Goal: Task Accomplishment & Management: Manage account settings

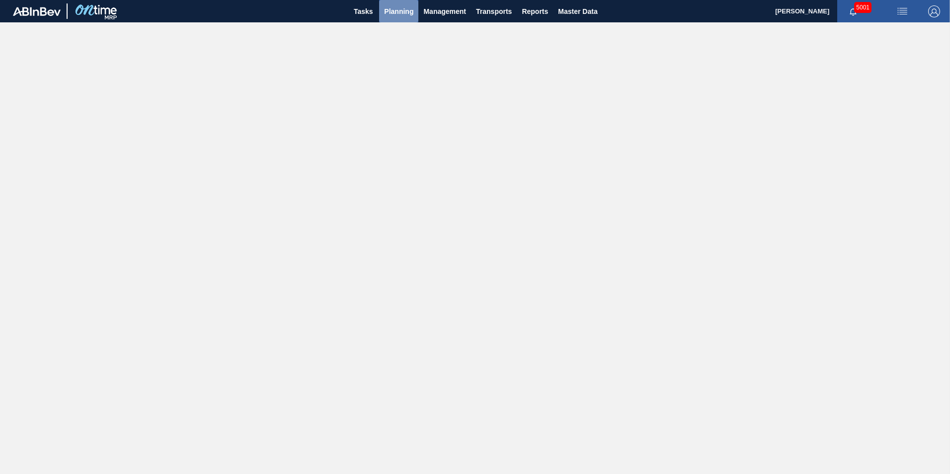
click at [404, 11] on span "Planning" at bounding box center [398, 11] width 29 height 12
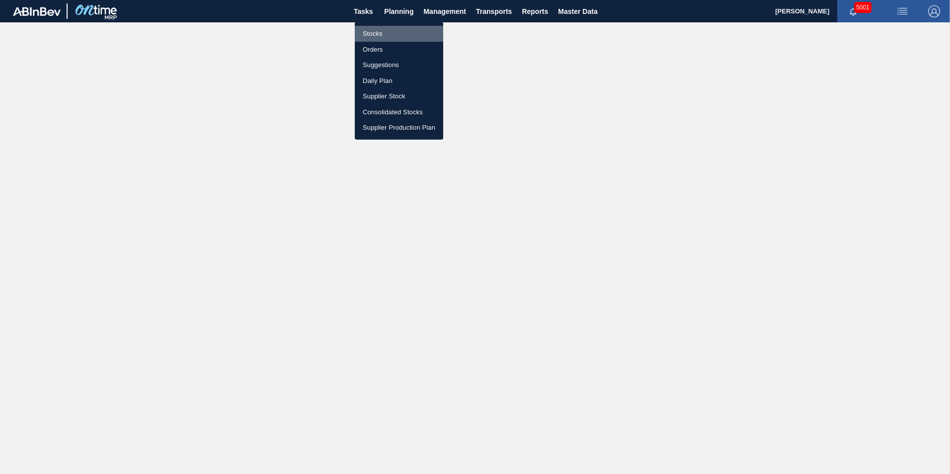
click at [394, 33] on li "Stocks" at bounding box center [399, 34] width 88 height 16
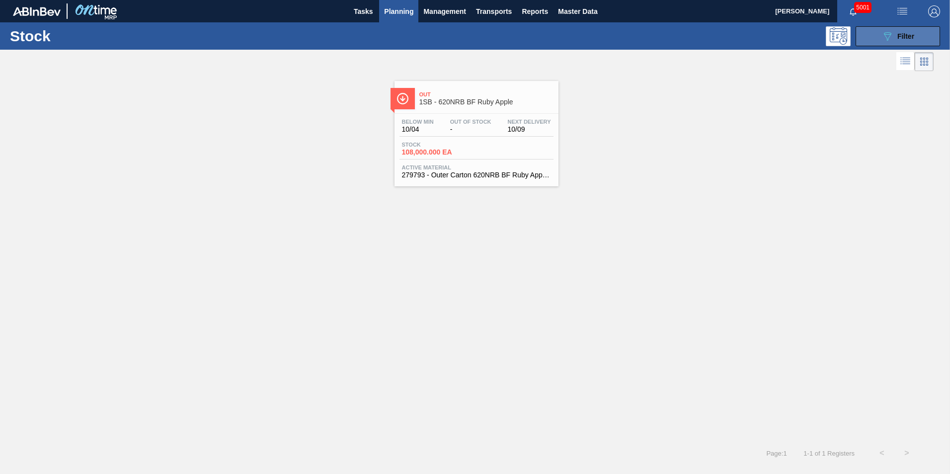
click at [889, 36] on icon "089F7B8B-B2A5-4AFE-B5C0-19BA573D28AC" at bounding box center [887, 36] width 12 height 12
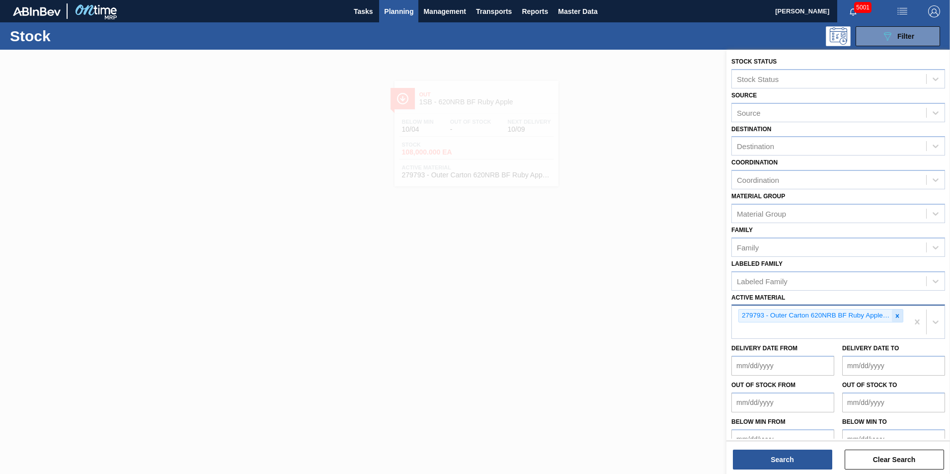
click at [895, 313] on icon at bounding box center [897, 316] width 7 height 7
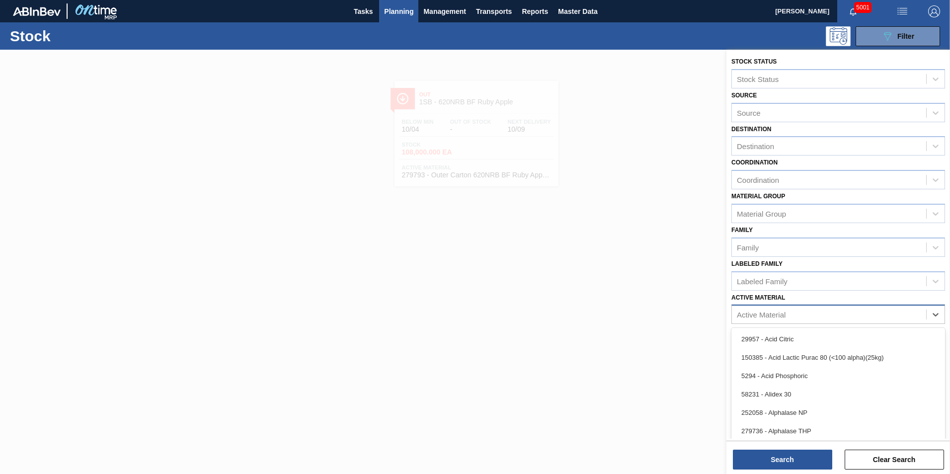
click at [737, 314] on div "Active Material" at bounding box center [761, 315] width 49 height 8
paste Material "285321"
type Material "285321"
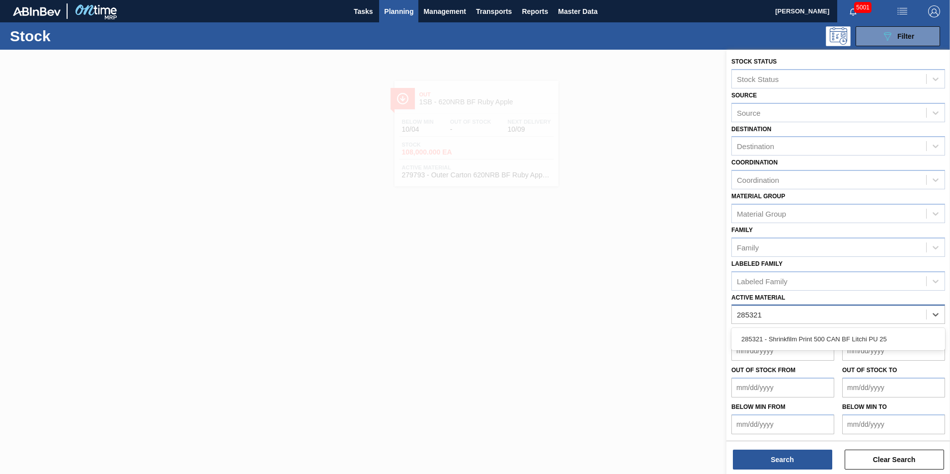
click at [757, 335] on div "285321 - Shrinkfilm Print 500 CAN BF Litchi PU 25" at bounding box center [838, 339] width 214 height 18
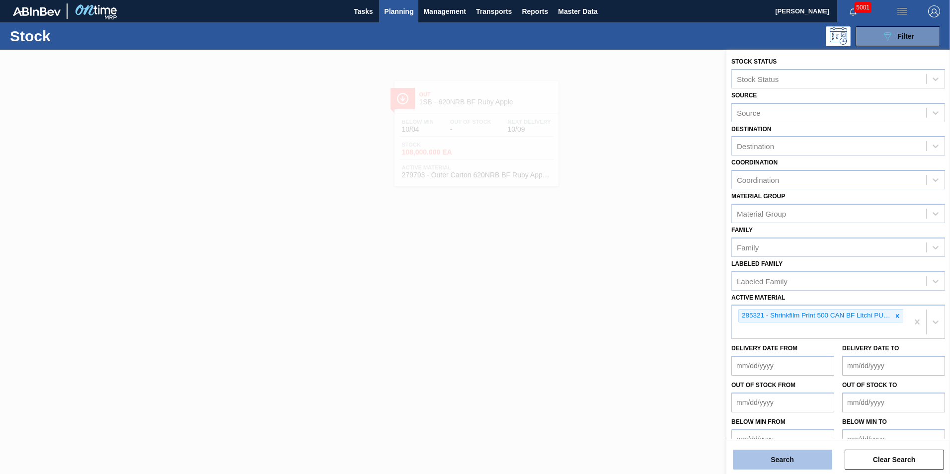
click at [760, 455] on button "Search" at bounding box center [782, 460] width 99 height 20
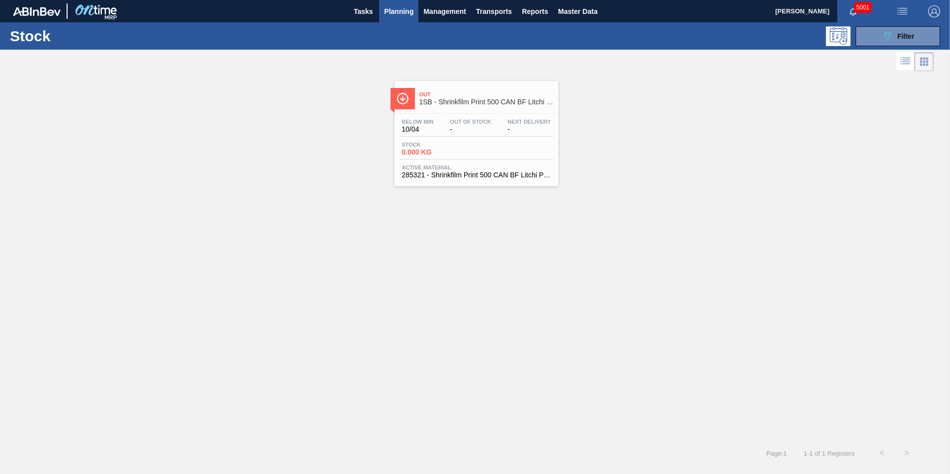
click at [490, 146] on div "Stock 0.000 KG" at bounding box center [476, 151] width 154 height 18
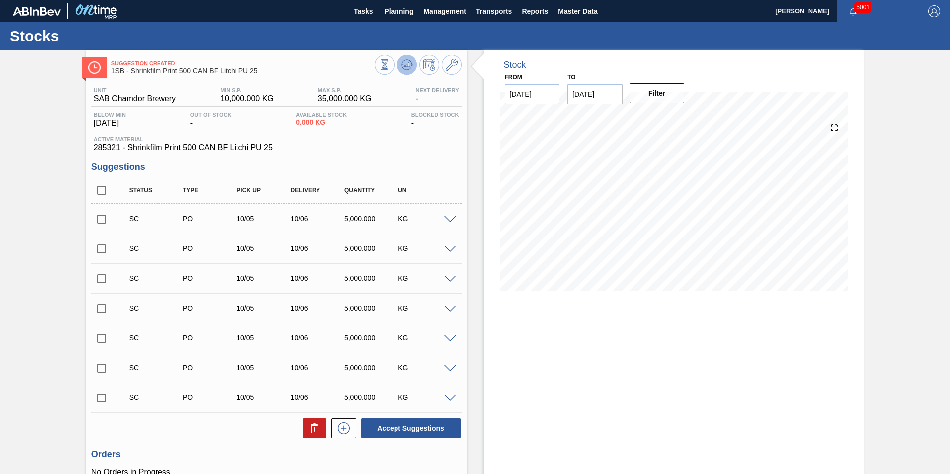
click at [405, 67] on icon at bounding box center [407, 65] width 12 height 12
click at [446, 219] on span at bounding box center [450, 219] width 12 height 7
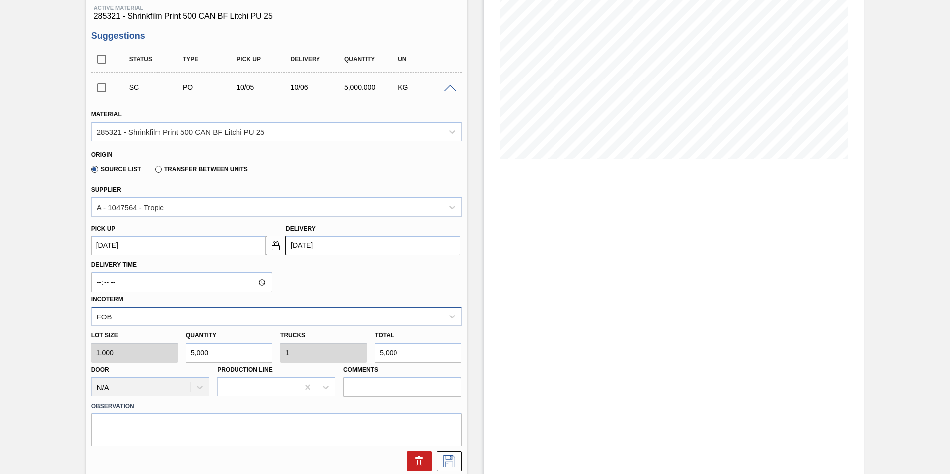
scroll to position [149, 0]
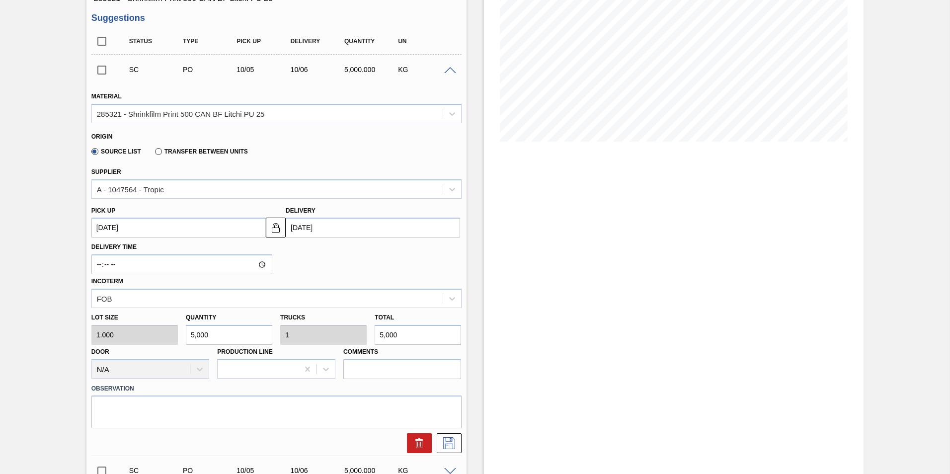
click at [449, 73] on span at bounding box center [450, 70] width 12 height 7
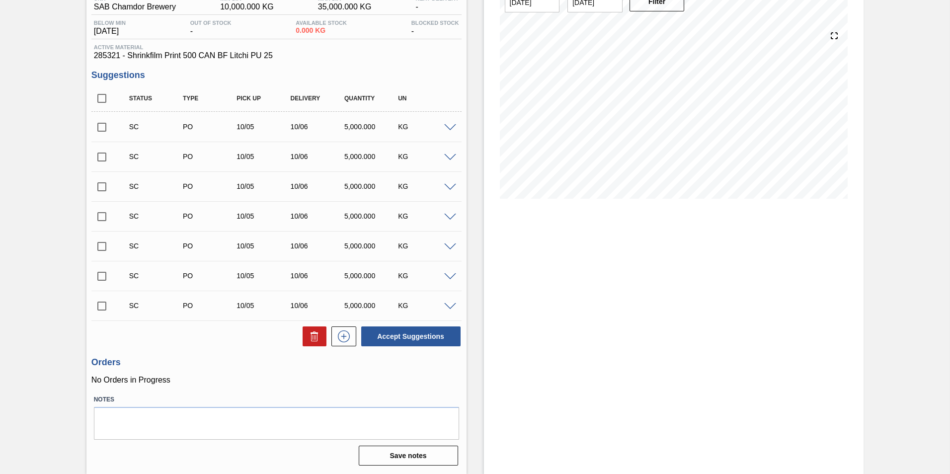
scroll to position [92, 0]
click at [100, 308] on input "checkbox" at bounding box center [101, 306] width 21 height 21
click at [402, 329] on button "Accept Suggestions" at bounding box center [410, 336] width 99 height 20
checkbox input "false"
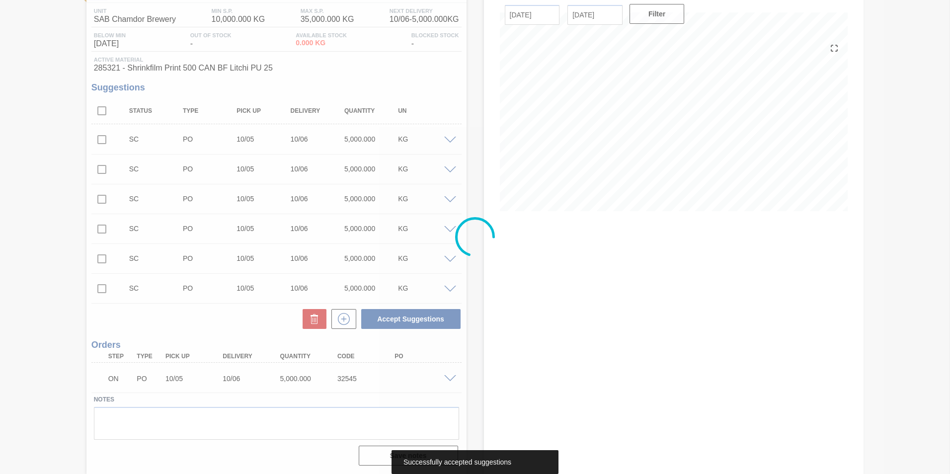
scroll to position [79, 0]
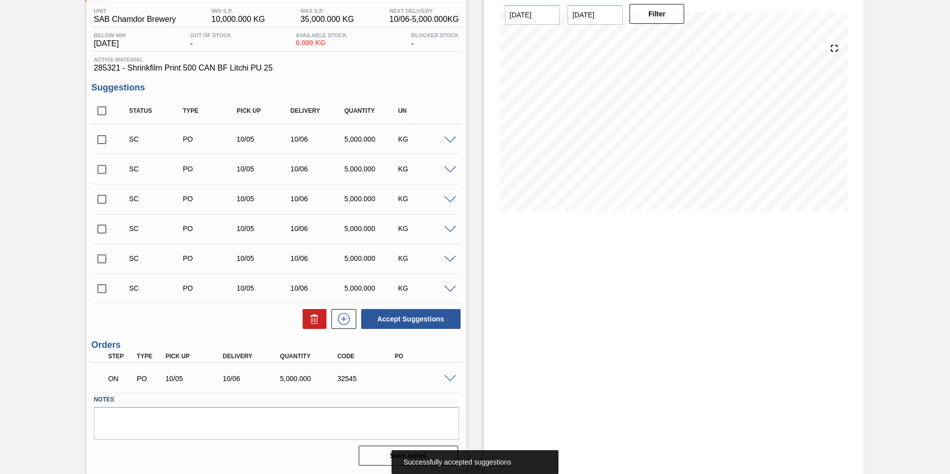
click at [445, 380] on span at bounding box center [450, 378] width 12 height 7
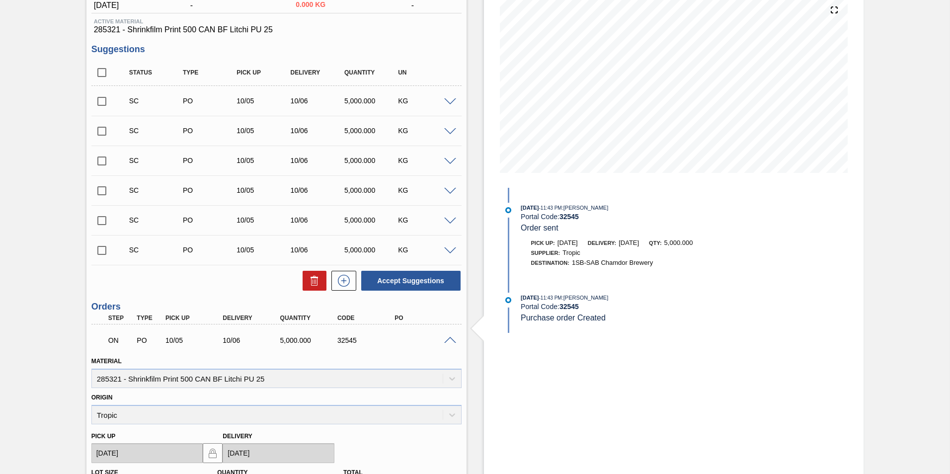
scroll to position [278, 0]
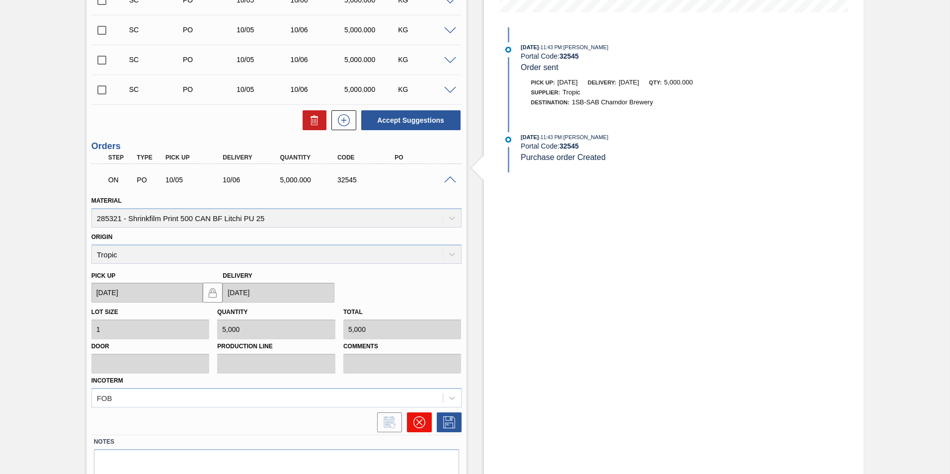
click at [416, 423] on icon at bounding box center [419, 422] width 12 height 12
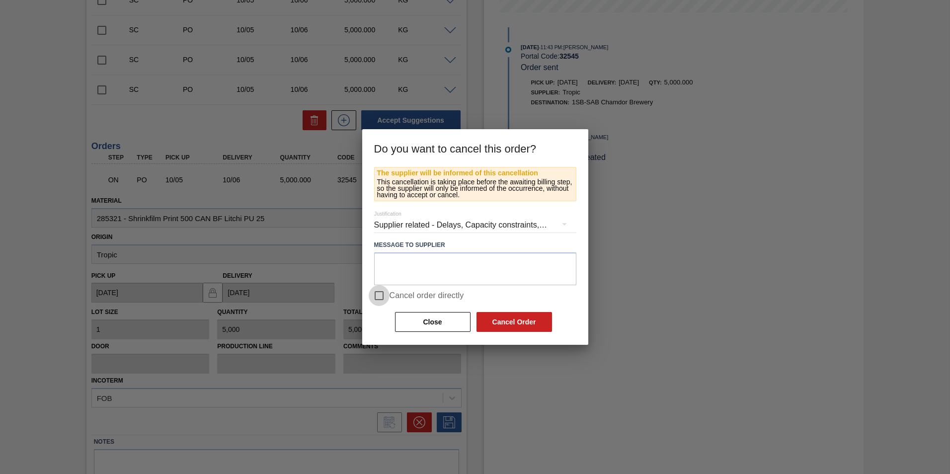
click at [378, 292] on input "Cancel order directly" at bounding box center [379, 295] width 21 height 21
checkbox input "true"
click at [514, 327] on button "Cancel Order" at bounding box center [514, 322] width 76 height 20
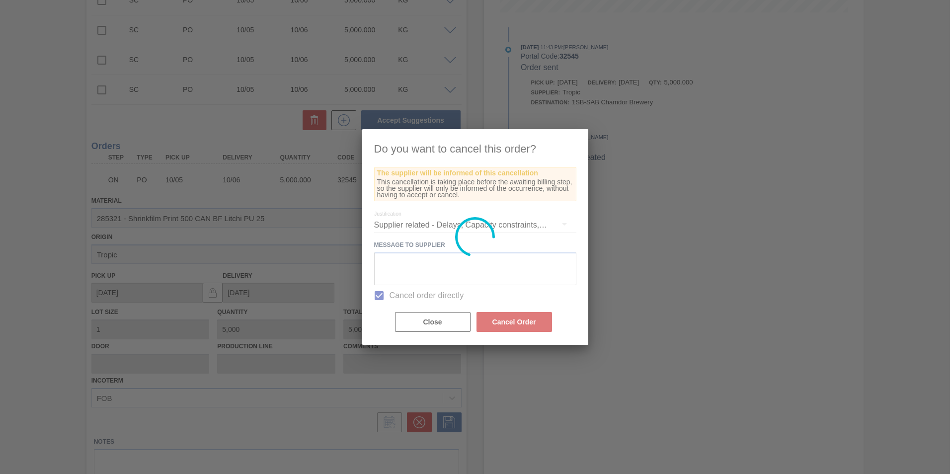
scroll to position [62, 0]
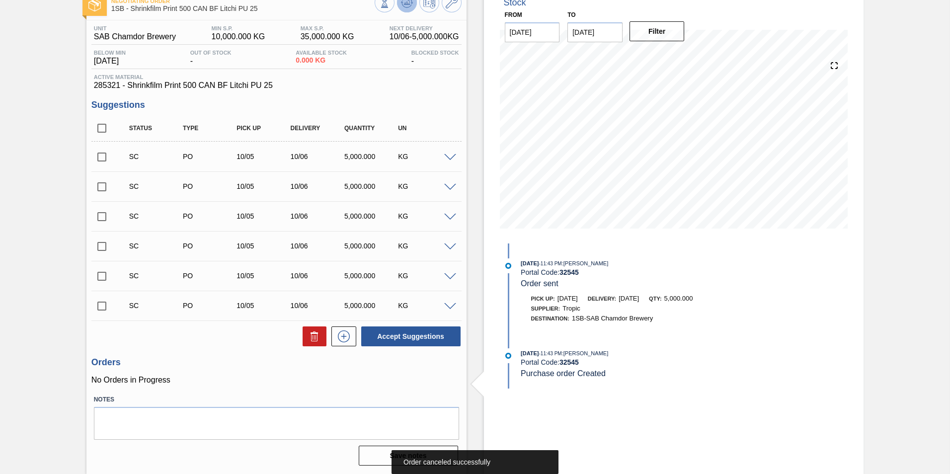
click at [405, 10] on button at bounding box center [407, 3] width 20 height 20
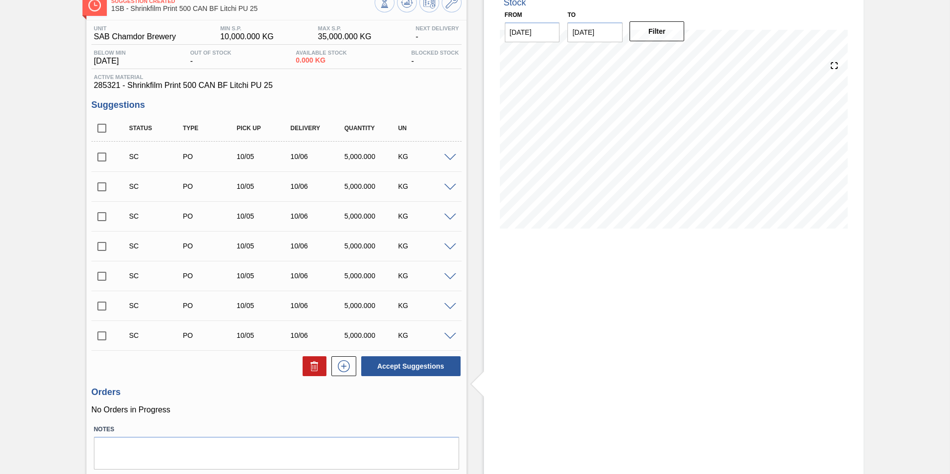
click at [448, 157] on span at bounding box center [450, 157] width 12 height 7
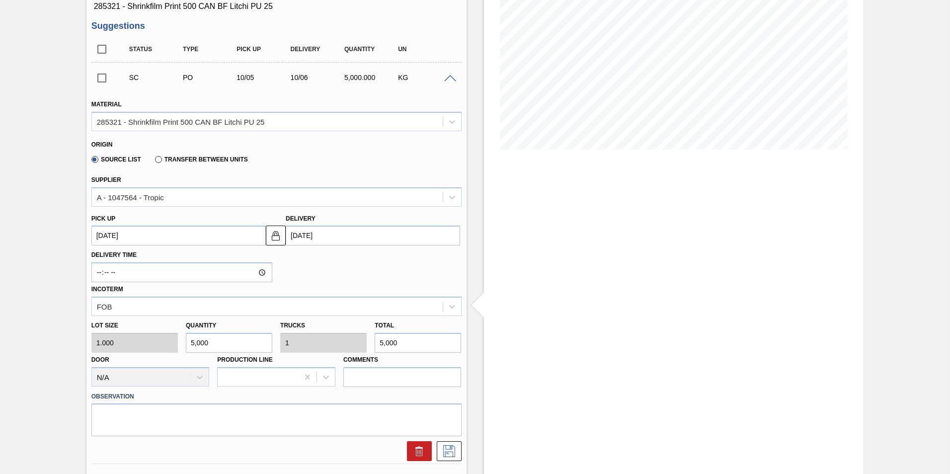
scroll to position [161, 0]
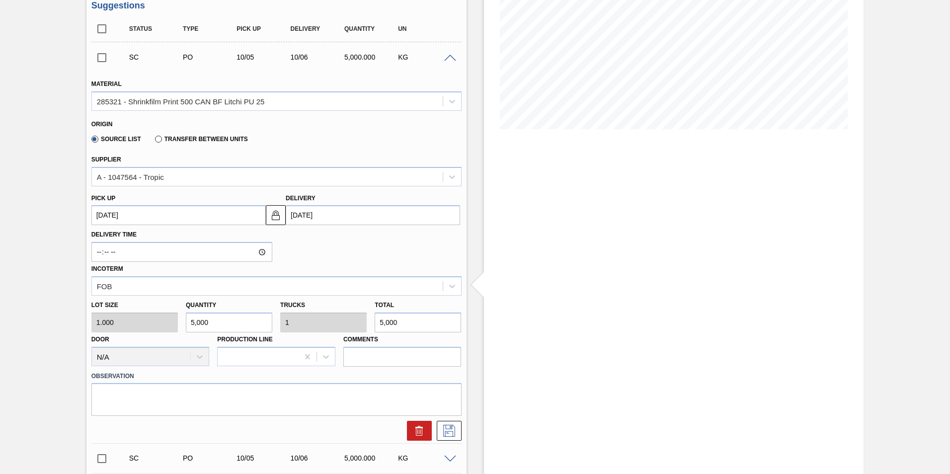
click at [448, 57] on span at bounding box center [450, 58] width 12 height 7
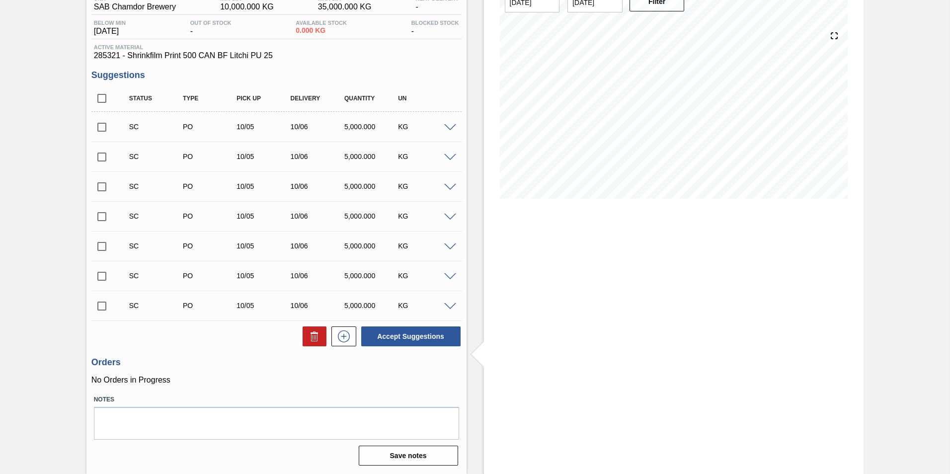
scroll to position [92, 0]
click at [101, 307] on input "checkbox" at bounding box center [101, 306] width 21 height 21
checkbox input "true"
click at [102, 274] on input "checkbox" at bounding box center [101, 276] width 21 height 21
checkbox input "true"
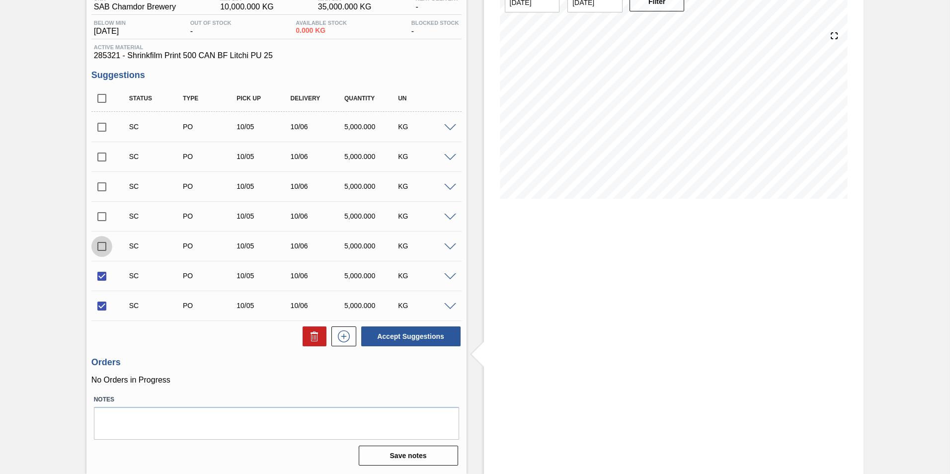
drag, startPoint x: 102, startPoint y: 250, endPoint x: 100, endPoint y: 227, distance: 24.0
click at [102, 248] on input "checkbox" at bounding box center [101, 246] width 21 height 21
checkbox input "true"
drag, startPoint x: 100, startPoint y: 220, endPoint x: 100, endPoint y: 214, distance: 6.0
click at [100, 217] on input "checkbox" at bounding box center [101, 216] width 21 height 21
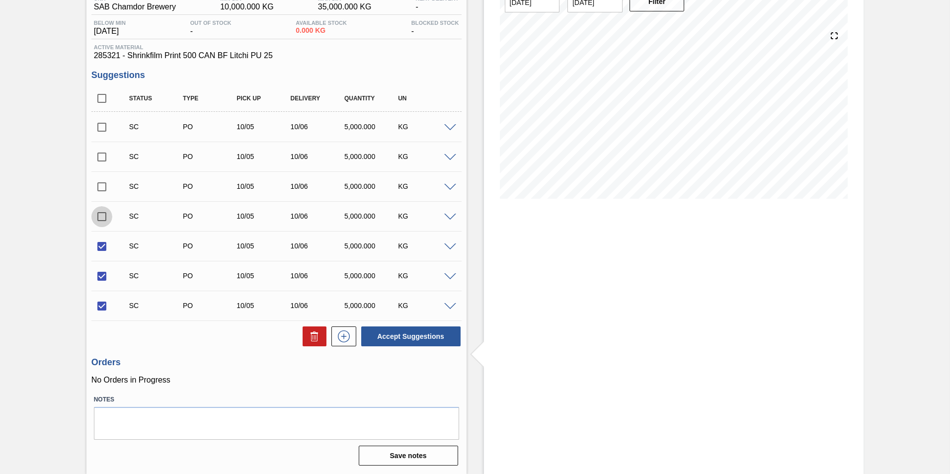
checkbox input "true"
drag, startPoint x: 101, startPoint y: 189, endPoint x: 101, endPoint y: 177, distance: 11.4
click at [101, 187] on input "checkbox" at bounding box center [101, 186] width 21 height 21
checkbox input "true"
drag, startPoint x: 102, startPoint y: 160, endPoint x: 104, endPoint y: 144, distance: 16.5
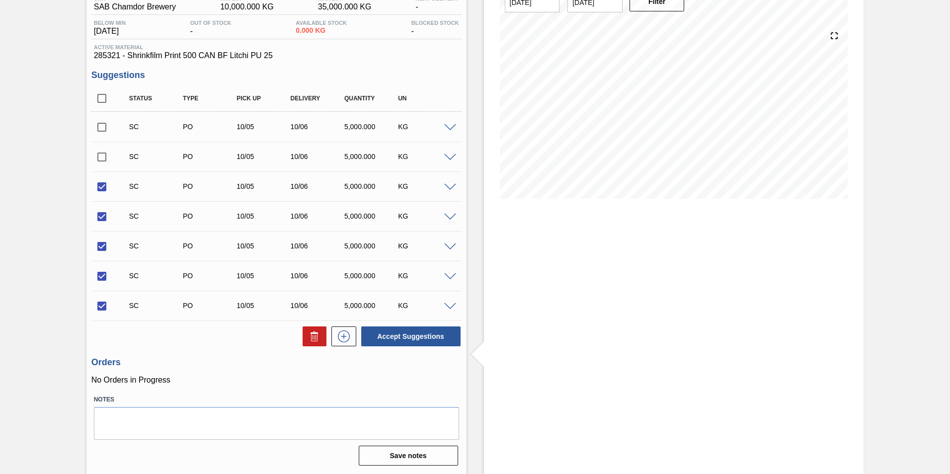
click at [102, 159] on input "checkbox" at bounding box center [101, 157] width 21 height 21
checkbox input "true"
drag, startPoint x: 104, startPoint y: 132, endPoint x: 100, endPoint y: 111, distance: 21.2
click at [104, 127] on input "checkbox" at bounding box center [101, 127] width 21 height 21
checkbox input "true"
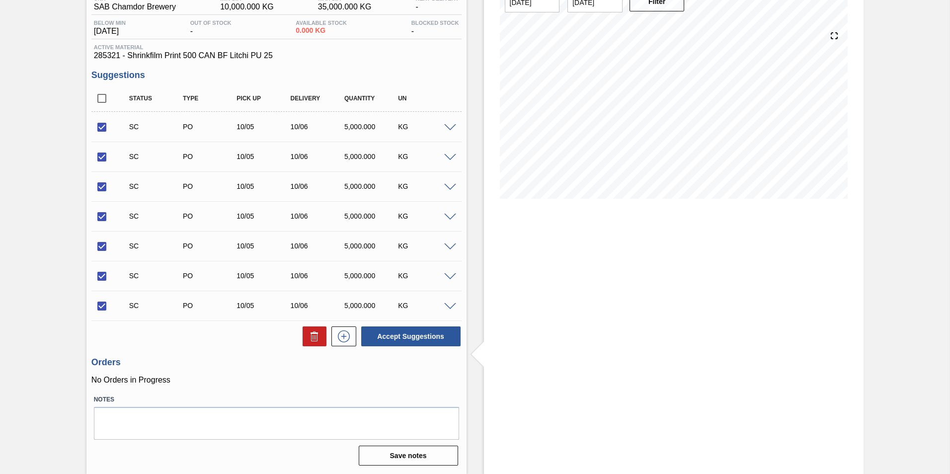
click at [100, 99] on input "checkbox" at bounding box center [101, 98] width 21 height 21
checkbox input "true"
click at [410, 350] on div "Unit SAB Chamdor Brewery MIN S.P. 10,000.000 KG MAX S.P. 35,000.000 KG Next Del…" at bounding box center [276, 230] width 380 height 478
click at [409, 337] on button "Accept Suggestions" at bounding box center [410, 336] width 99 height 20
checkbox input "false"
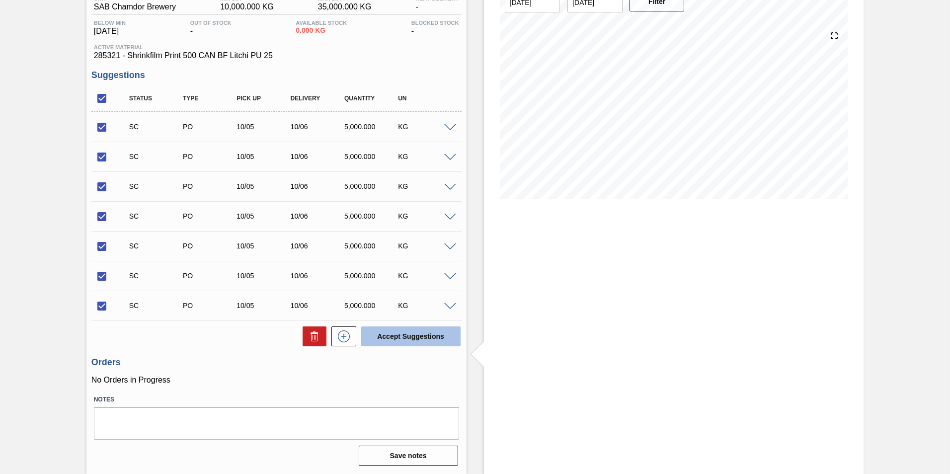
checkbox input "false"
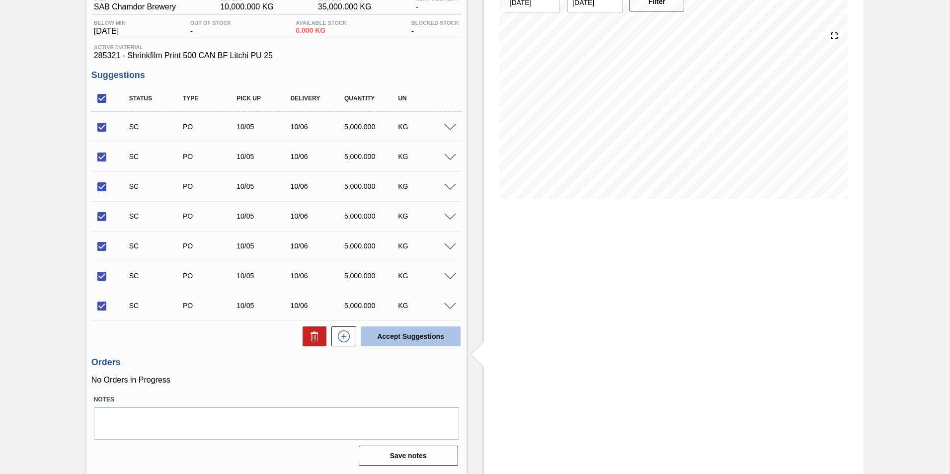
checkbox input "false"
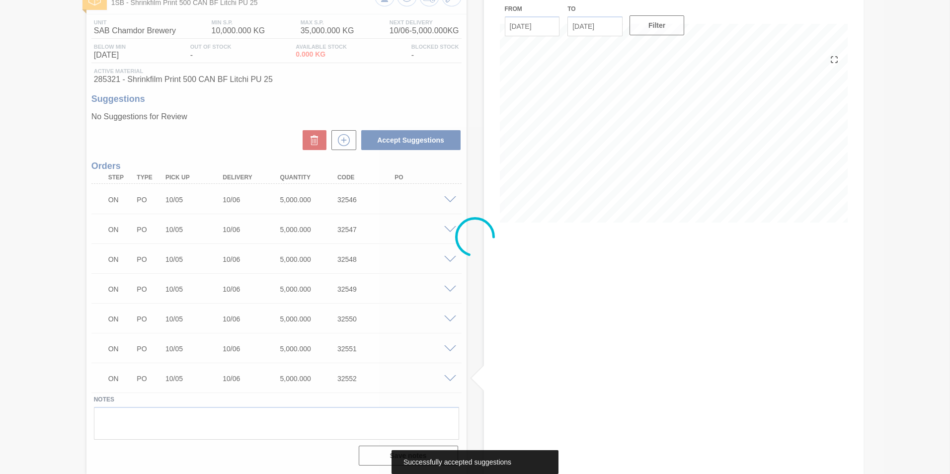
scroll to position [68, 0]
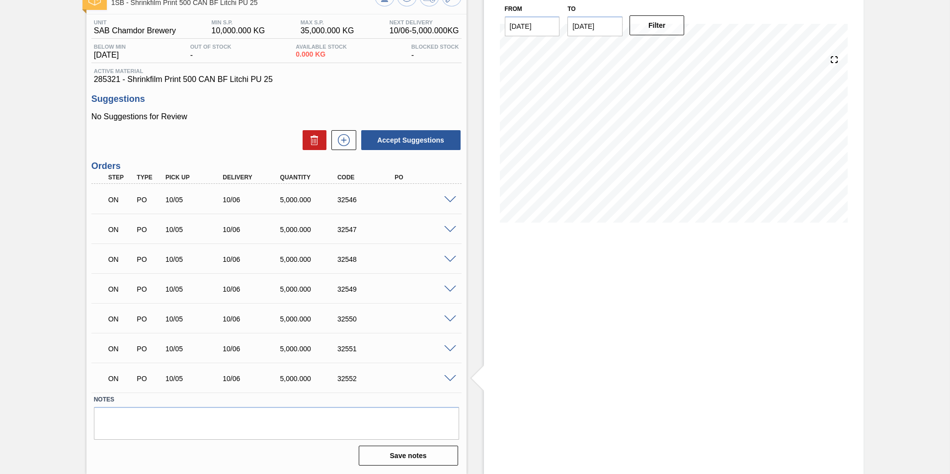
click at [448, 201] on span at bounding box center [450, 199] width 12 height 7
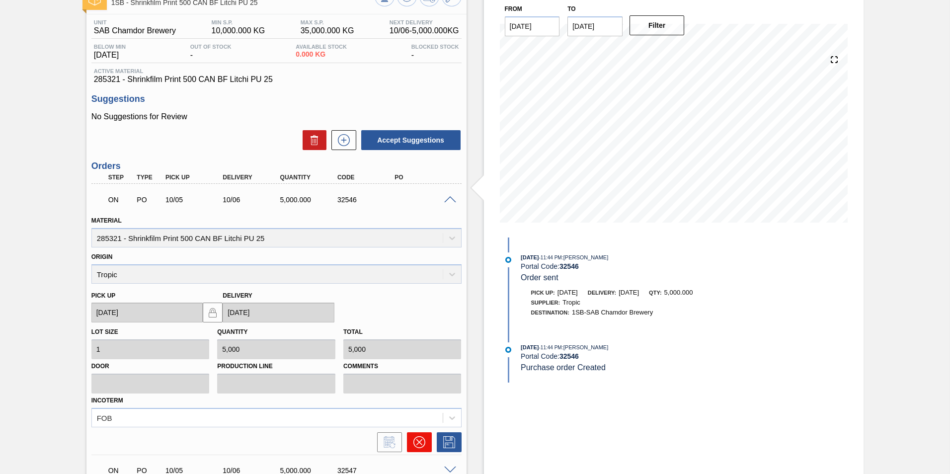
click at [420, 450] on button at bounding box center [419, 442] width 25 height 20
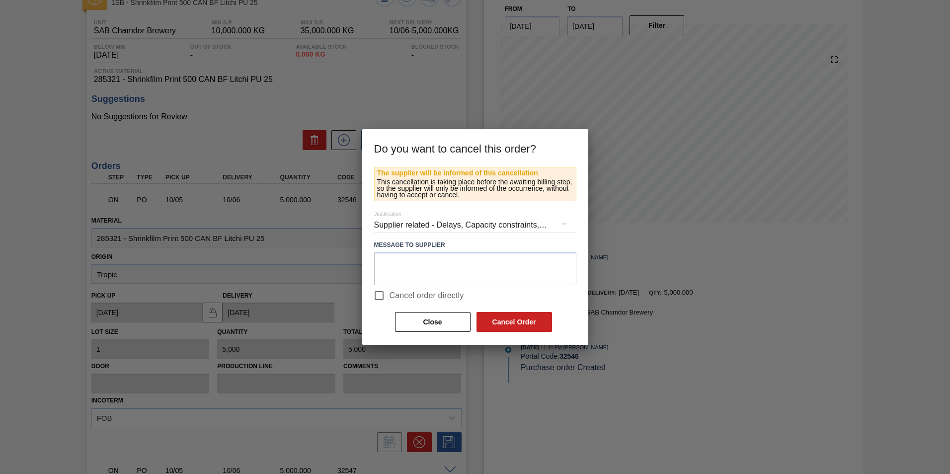
click at [394, 295] on span "Cancel order directly" at bounding box center [427, 296] width 75 height 12
click at [390, 295] on input "Cancel order directly" at bounding box center [379, 295] width 21 height 21
checkbox input "true"
click at [520, 322] on button "Cancel Order" at bounding box center [514, 322] width 76 height 20
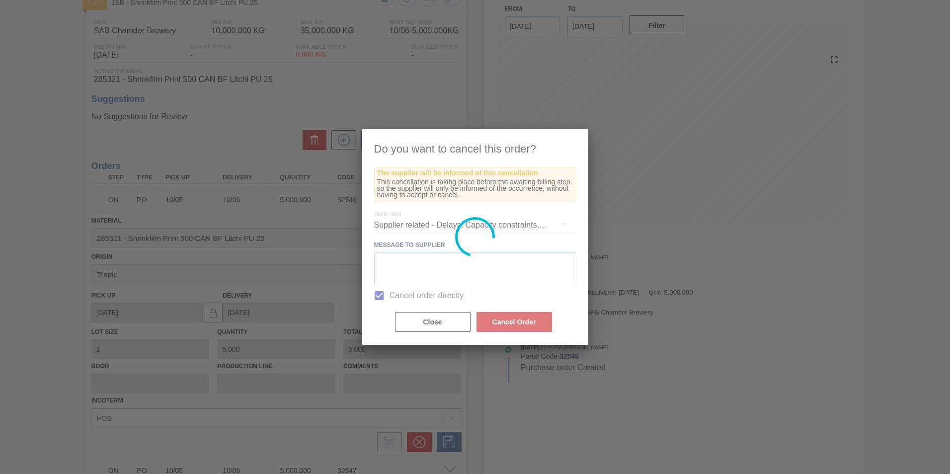
scroll to position [38, 0]
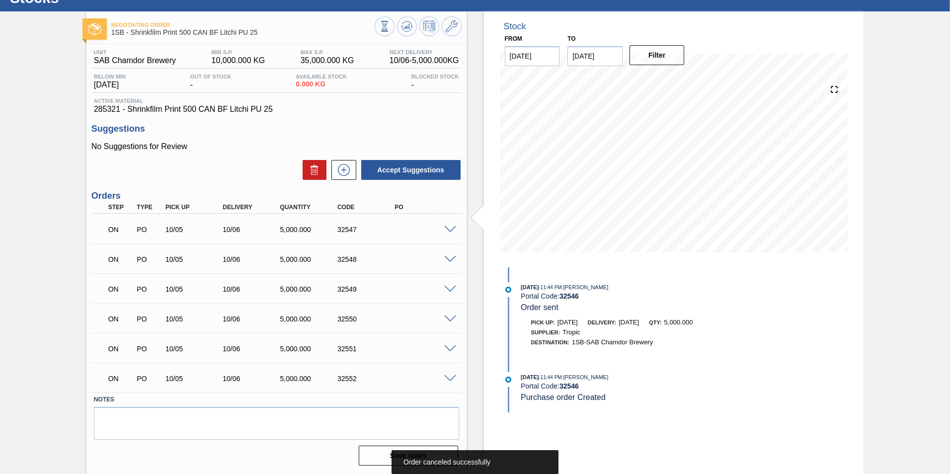
click at [448, 226] on span at bounding box center [450, 229] width 12 height 7
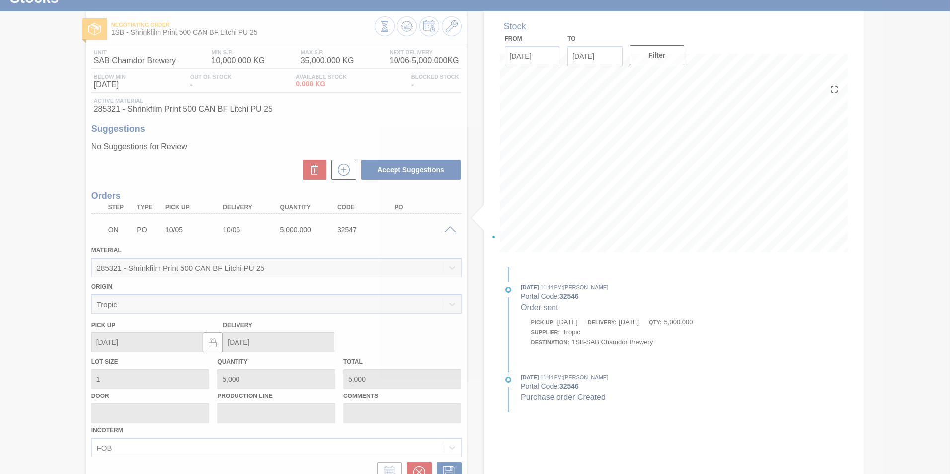
scroll to position [68, 0]
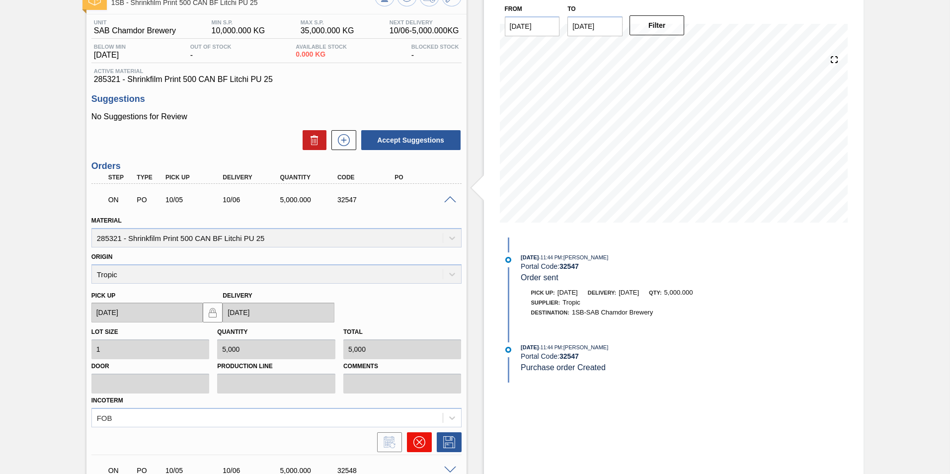
click at [422, 444] on icon at bounding box center [419, 442] width 12 height 12
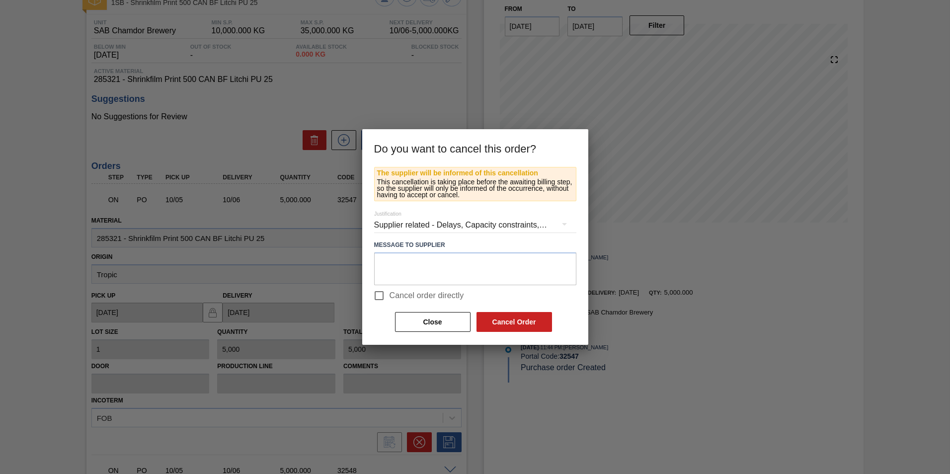
drag, startPoint x: 438, startPoint y: 294, endPoint x: 506, endPoint y: 312, distance: 71.0
click at [439, 294] on span "Cancel order directly" at bounding box center [427, 296] width 75 height 12
click at [390, 294] on input "Cancel order directly" at bounding box center [379, 295] width 21 height 21
checkbox input "true"
click at [515, 319] on button "Cancel Order" at bounding box center [514, 322] width 76 height 20
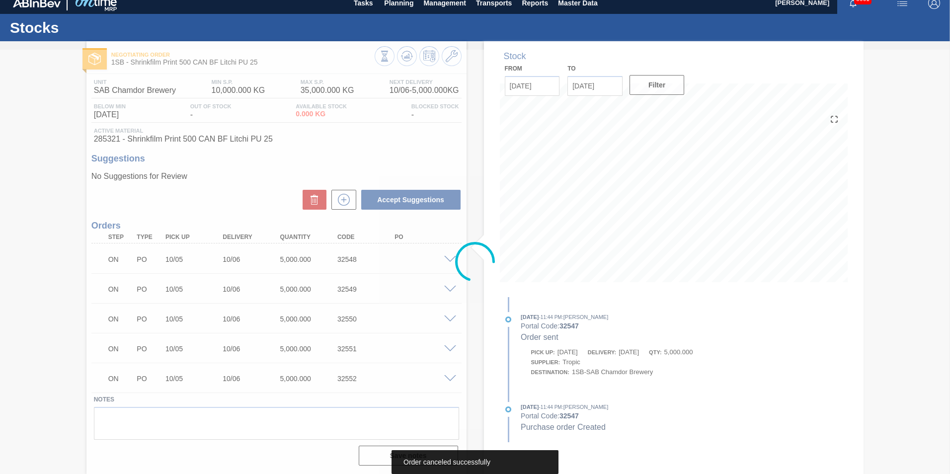
scroll to position [8, 0]
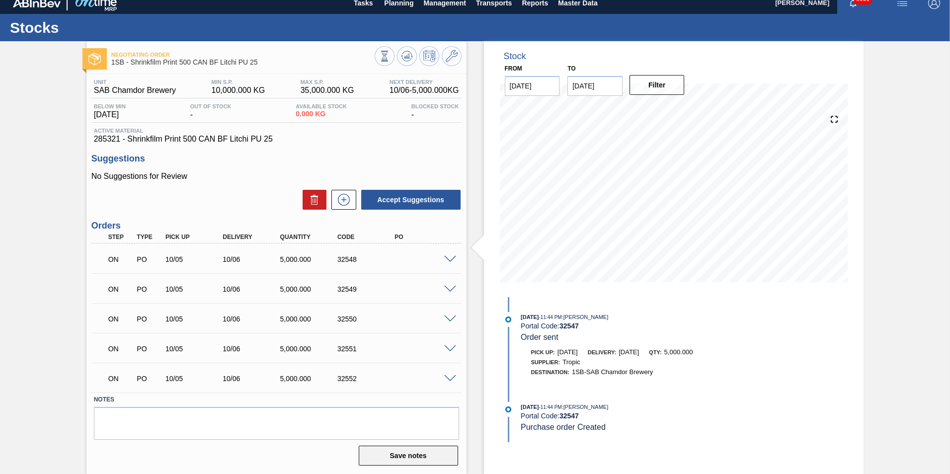
click at [384, 458] on button "Save notes" at bounding box center [408, 456] width 99 height 20
click at [448, 259] on span at bounding box center [450, 259] width 12 height 7
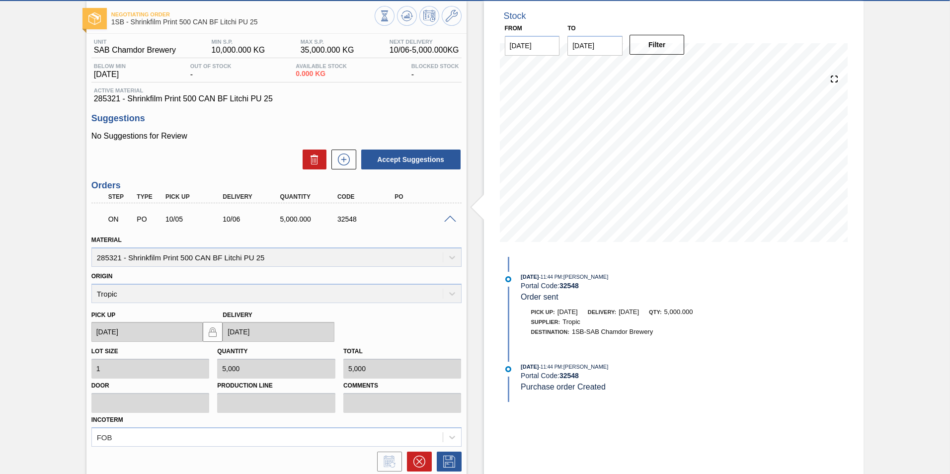
scroll to position [207, 0]
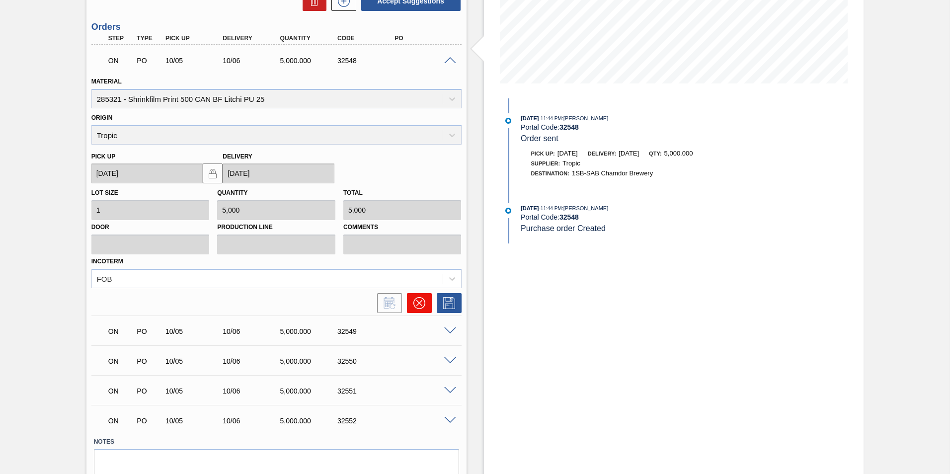
click at [422, 301] on icon at bounding box center [419, 303] width 12 height 12
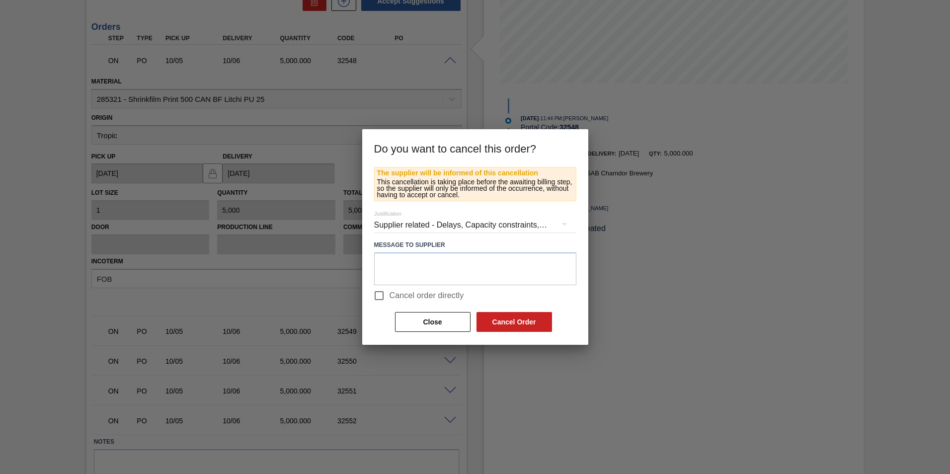
click at [398, 297] on span "Cancel order directly" at bounding box center [427, 296] width 75 height 12
click at [390, 297] on input "Cancel order directly" at bounding box center [379, 295] width 21 height 21
checkbox input "true"
click at [522, 319] on button "Cancel Order" at bounding box center [514, 322] width 76 height 20
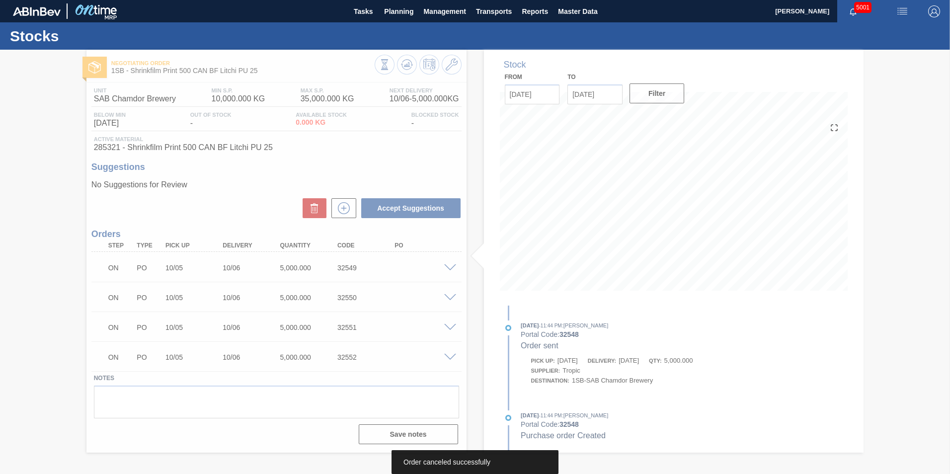
scroll to position [0, 0]
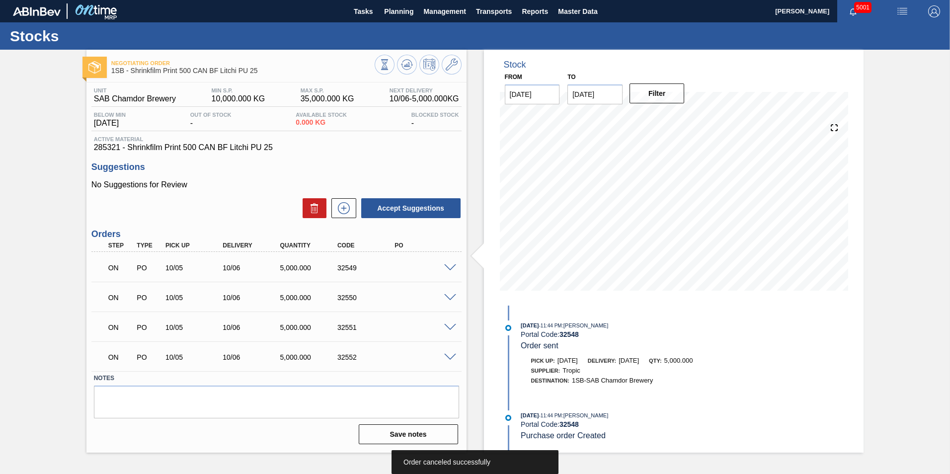
click at [452, 269] on span at bounding box center [450, 267] width 12 height 7
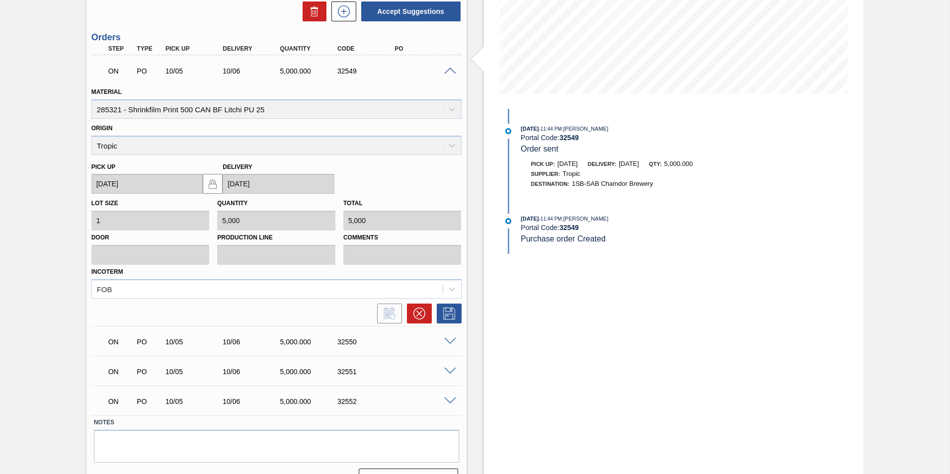
scroll to position [199, 0]
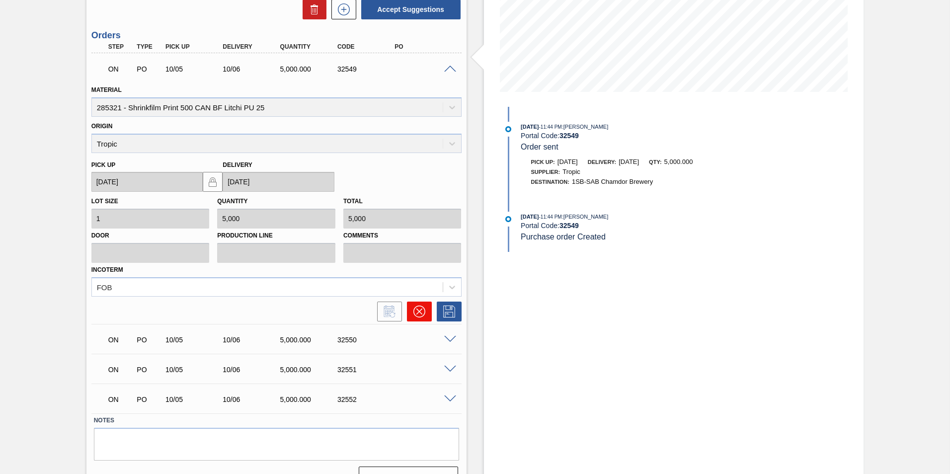
click at [421, 314] on icon at bounding box center [419, 312] width 12 height 12
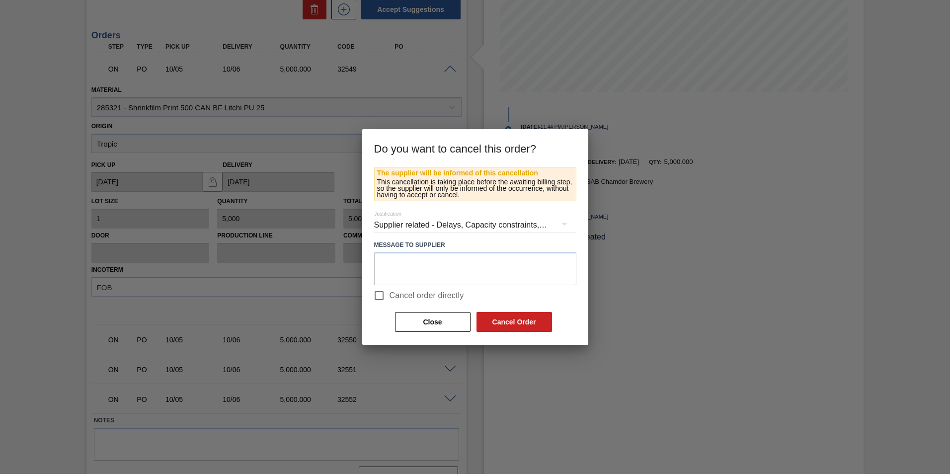
click at [383, 293] on input "Cancel order directly" at bounding box center [379, 295] width 21 height 21
checkbox input "true"
drag, startPoint x: 521, startPoint y: 321, endPoint x: 516, endPoint y: 320, distance: 5.2
click at [516, 320] on button "Cancel Order" at bounding box center [514, 322] width 76 height 20
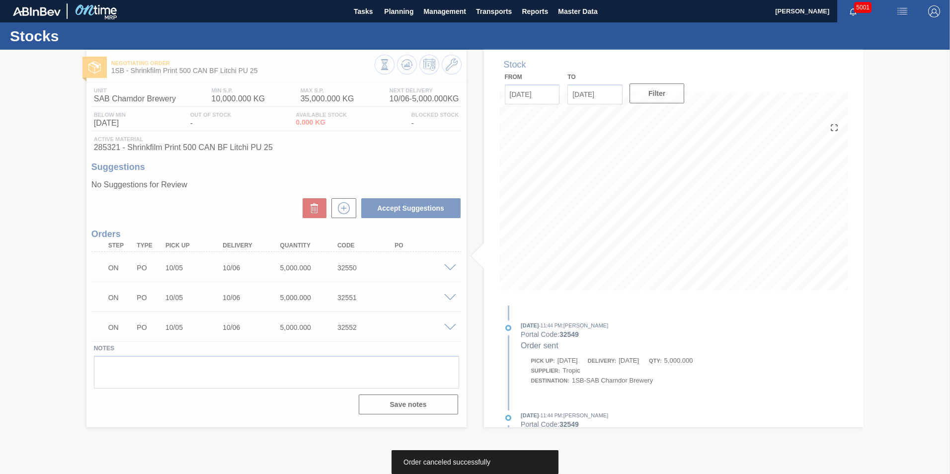
scroll to position [0, 0]
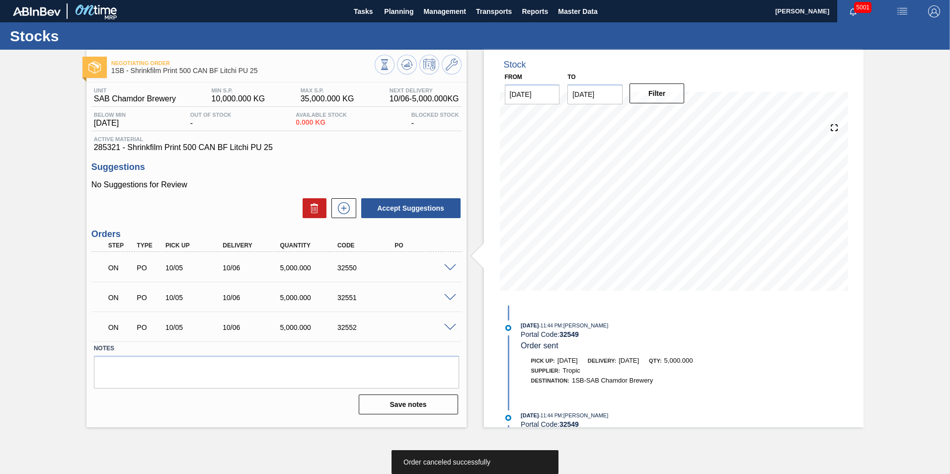
click at [449, 269] on span at bounding box center [450, 267] width 12 height 7
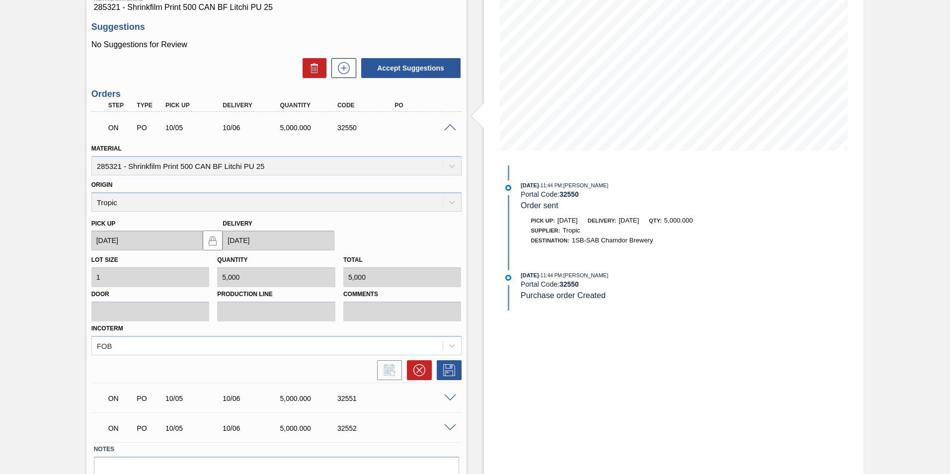
scroll to position [190, 0]
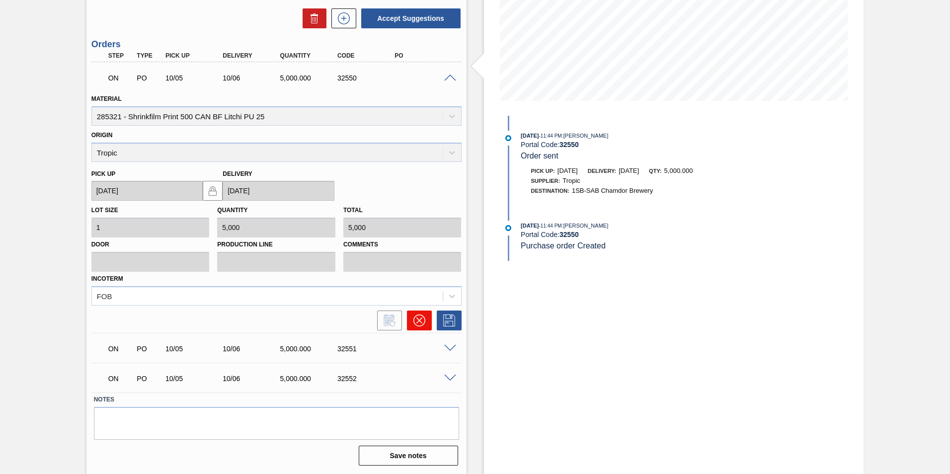
click at [417, 324] on icon at bounding box center [419, 320] width 12 height 12
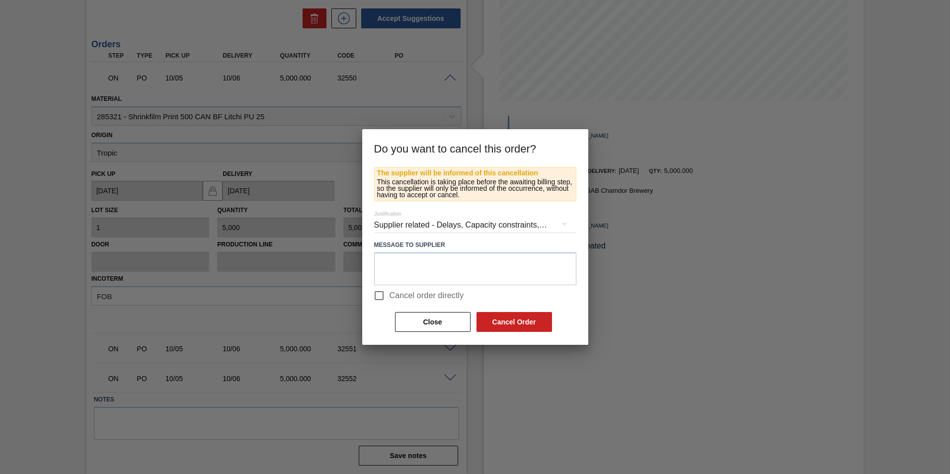
click at [400, 297] on span "Cancel order directly" at bounding box center [427, 296] width 75 height 12
click at [390, 297] on input "Cancel order directly" at bounding box center [379, 295] width 21 height 21
checkbox input "true"
click at [522, 330] on button "Cancel Order" at bounding box center [514, 322] width 76 height 20
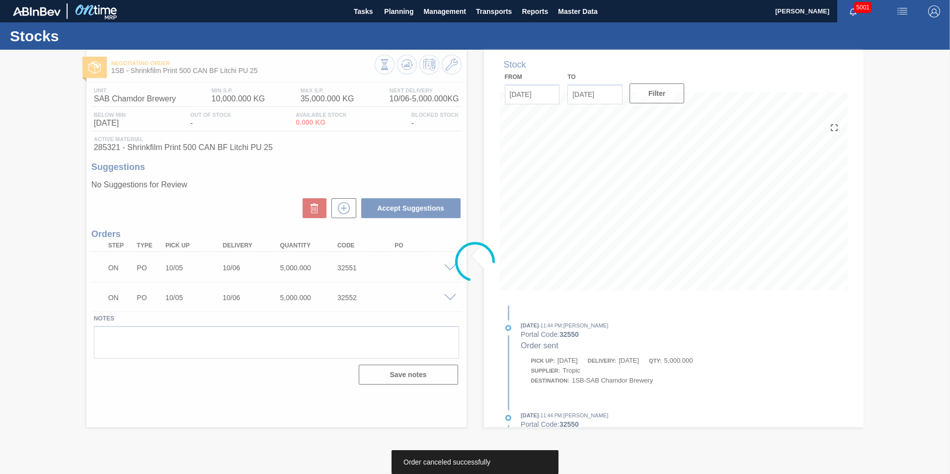
scroll to position [0, 0]
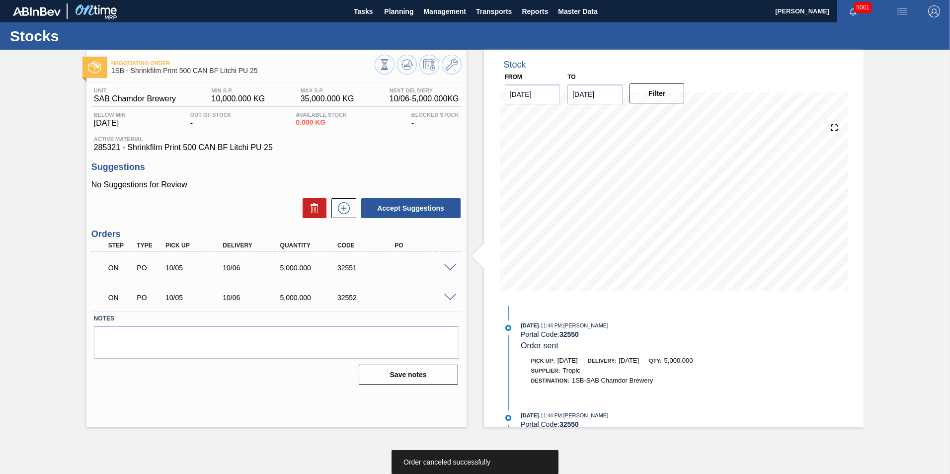
click at [448, 265] on span at bounding box center [450, 267] width 12 height 7
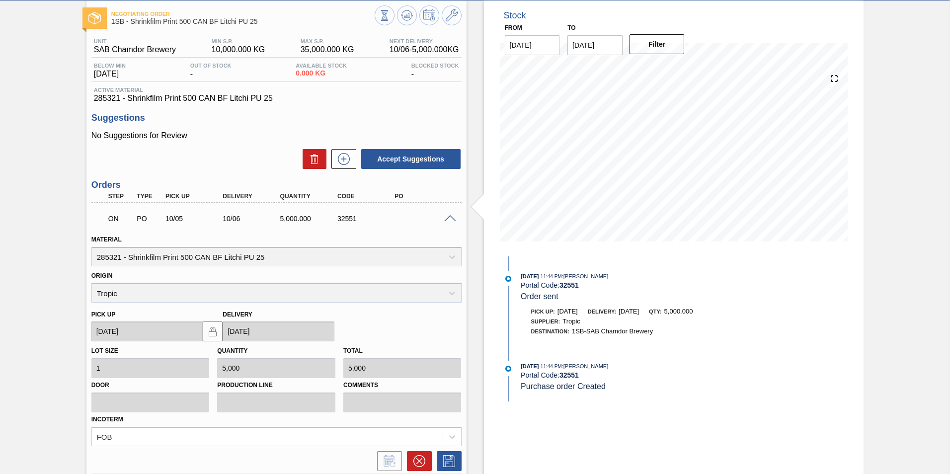
scroll to position [160, 0]
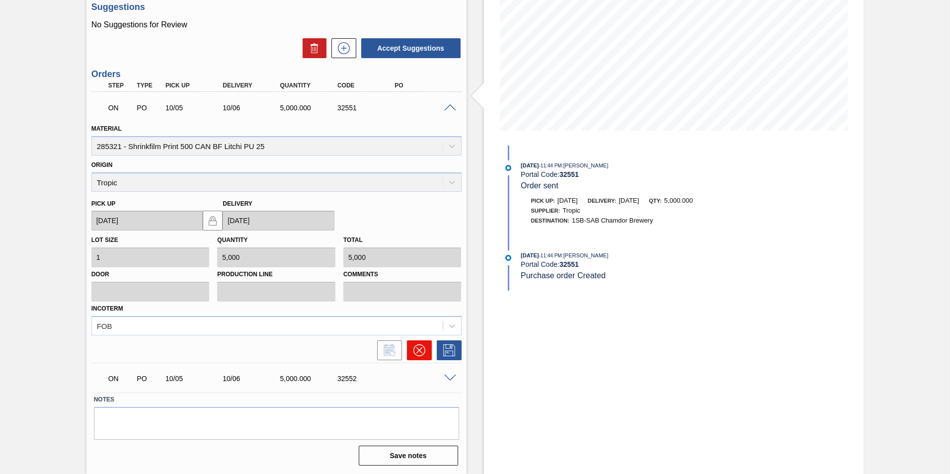
click at [420, 350] on icon at bounding box center [419, 350] width 12 height 12
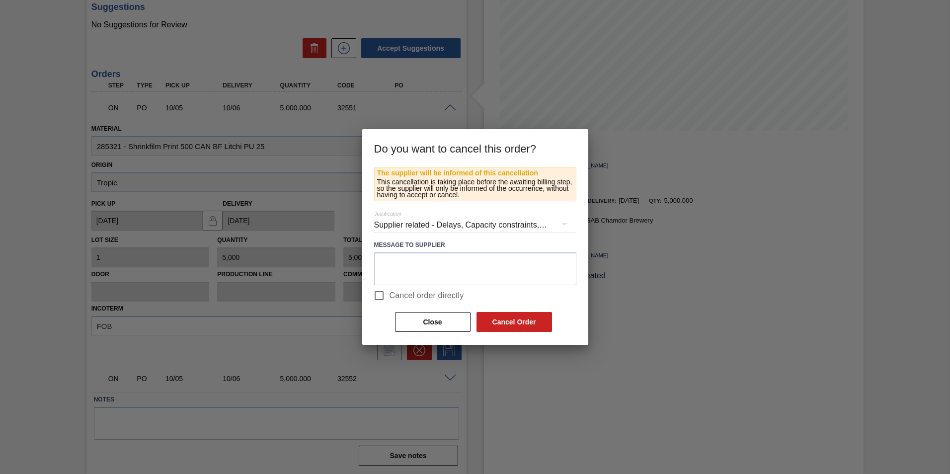
click at [426, 292] on span "Cancel order directly" at bounding box center [427, 296] width 75 height 12
click at [390, 292] on input "Cancel order directly" at bounding box center [379, 295] width 21 height 21
checkbox input "true"
click at [495, 322] on button "Cancel Order" at bounding box center [514, 322] width 76 height 20
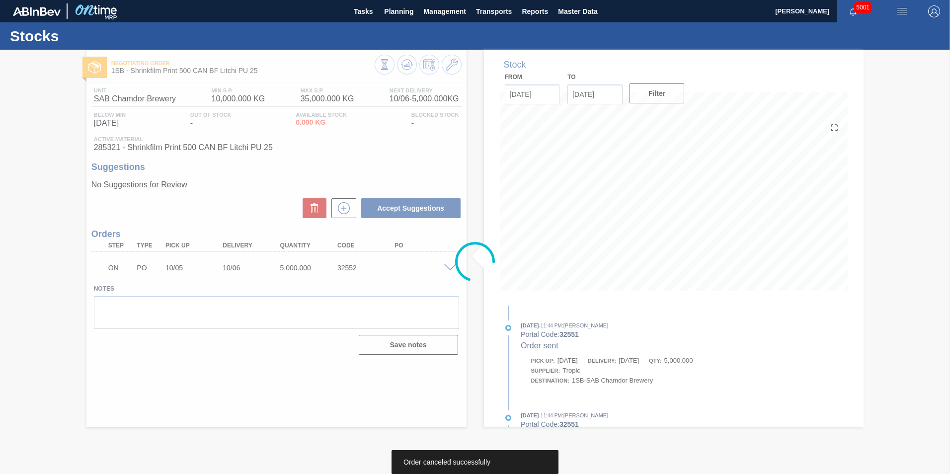
scroll to position [0, 0]
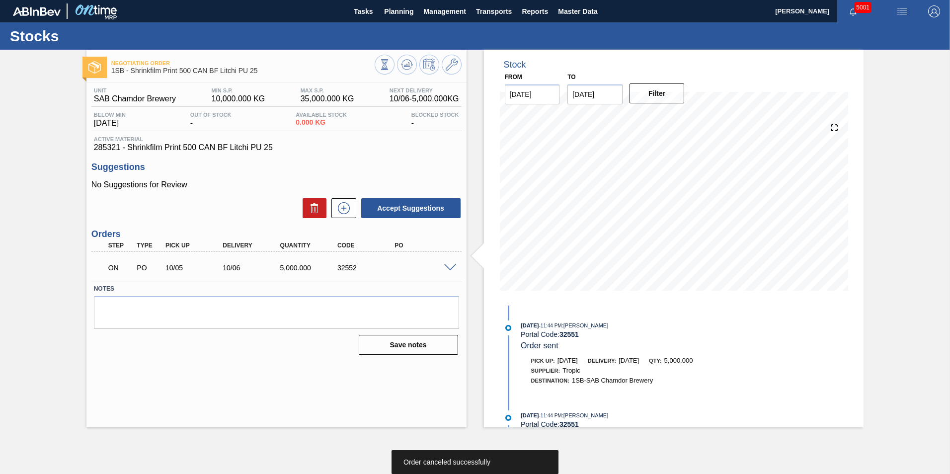
click at [447, 266] on span at bounding box center [450, 267] width 12 height 7
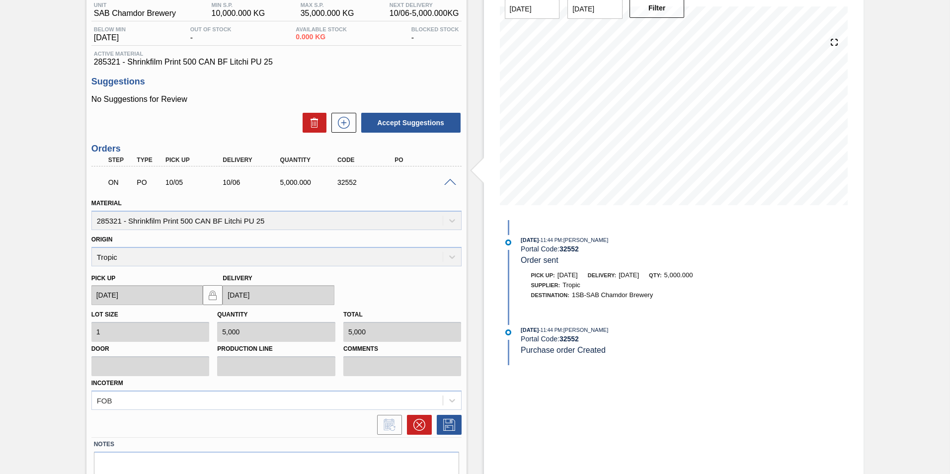
scroll to position [130, 0]
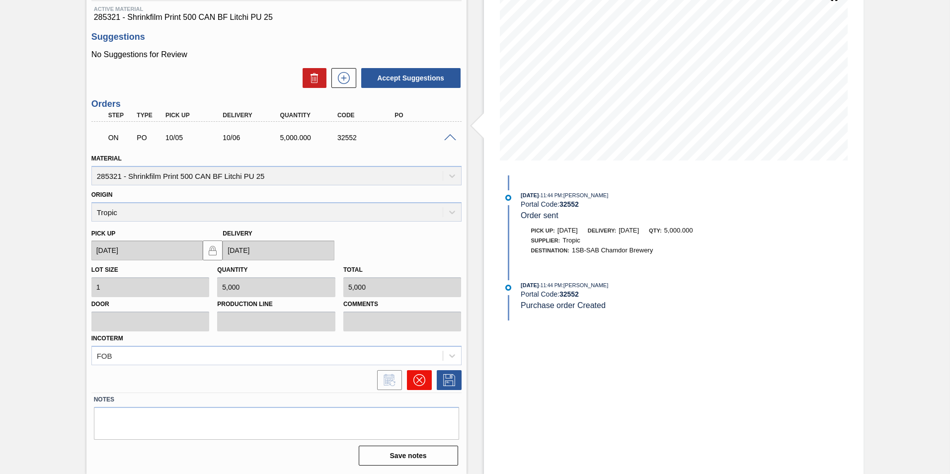
click at [423, 381] on icon at bounding box center [419, 380] width 12 height 12
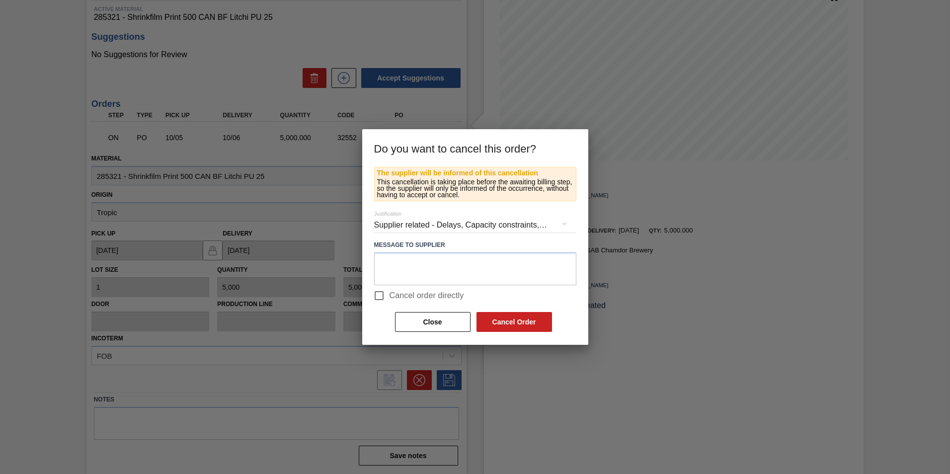
click at [428, 290] on span "Cancel order directly" at bounding box center [427, 296] width 75 height 12
click at [390, 290] on input "Cancel order directly" at bounding box center [379, 295] width 21 height 21
checkbox input "true"
click at [498, 321] on button "Cancel Order" at bounding box center [514, 322] width 76 height 20
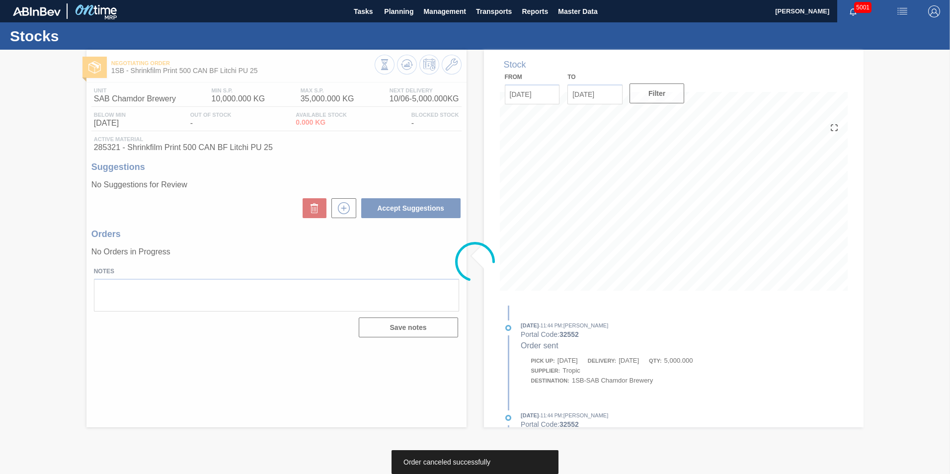
scroll to position [0, 0]
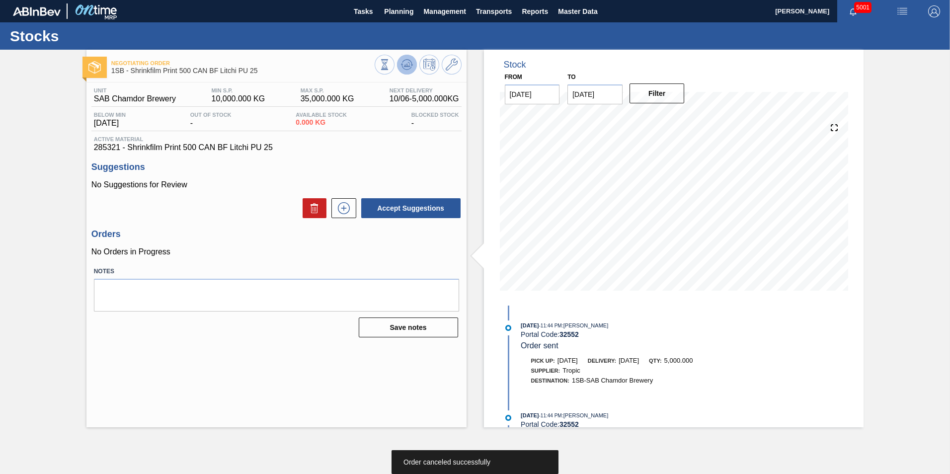
click at [410, 68] on icon at bounding box center [407, 65] width 12 height 12
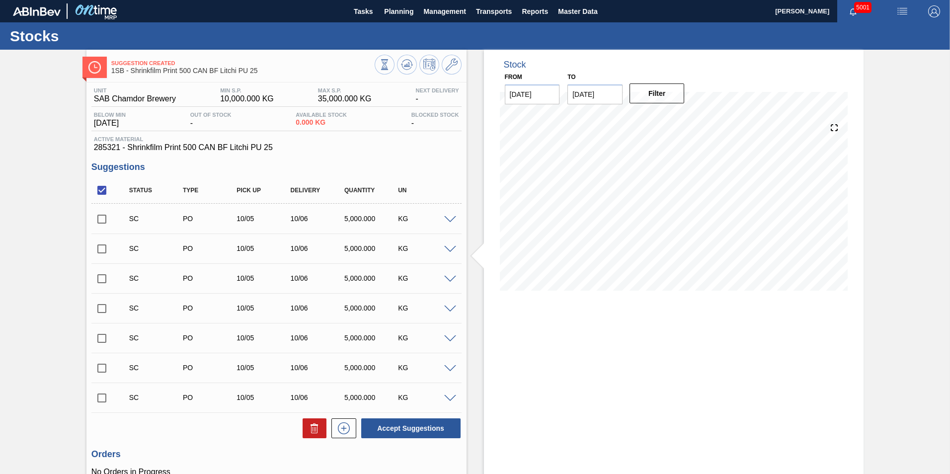
click at [98, 189] on input "checkbox" at bounding box center [101, 190] width 21 height 21
checkbox input "false"
click at [408, 65] on icon at bounding box center [408, 65] width 1 height 4
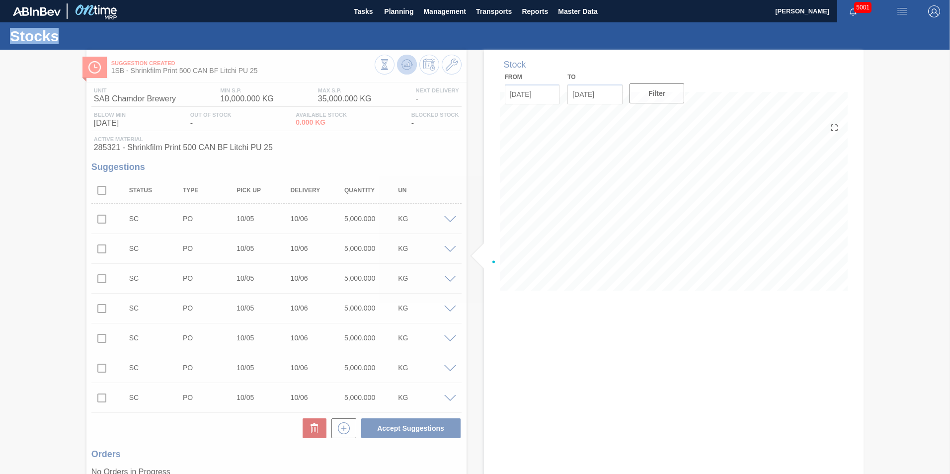
click at [407, 65] on div at bounding box center [475, 262] width 950 height 424
